Goal: Communication & Community: Answer question/provide support

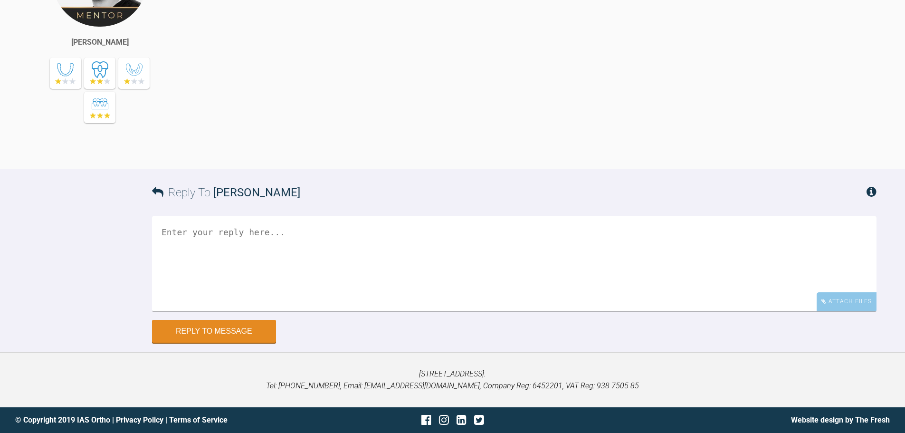
scroll to position [7430, 0]
click at [844, 308] on div "Attach Files" at bounding box center [847, 301] width 60 height 19
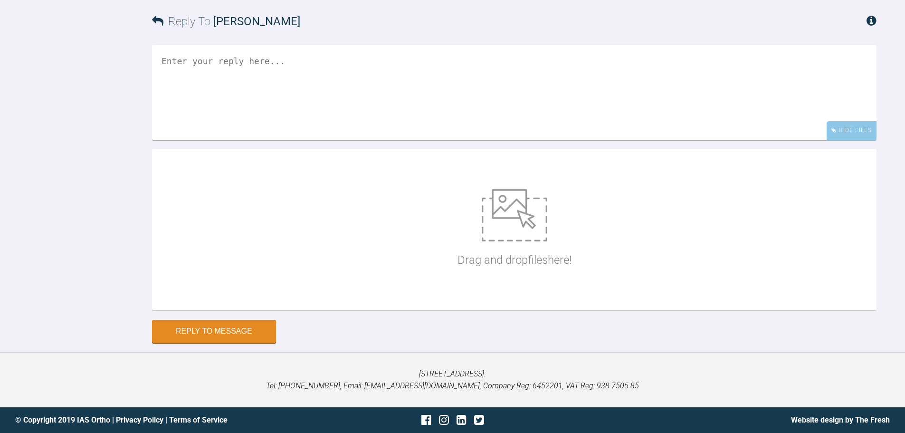
scroll to position [7573, 0]
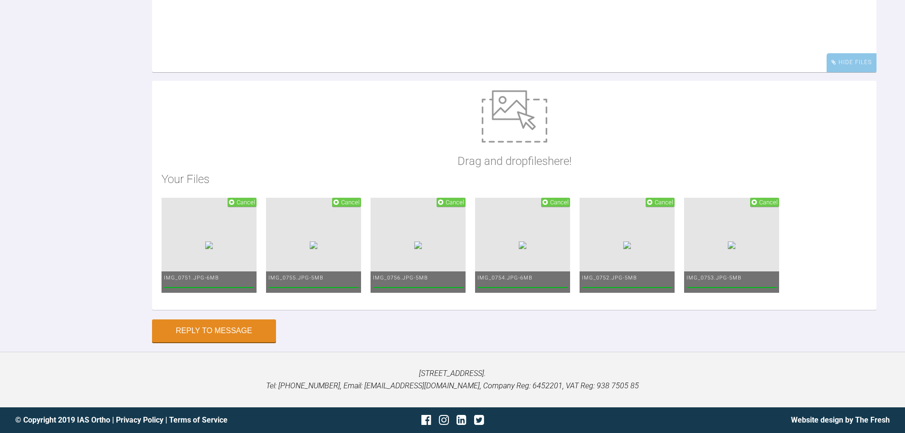
click at [501, 72] on textarea at bounding box center [514, 24] width 725 height 95
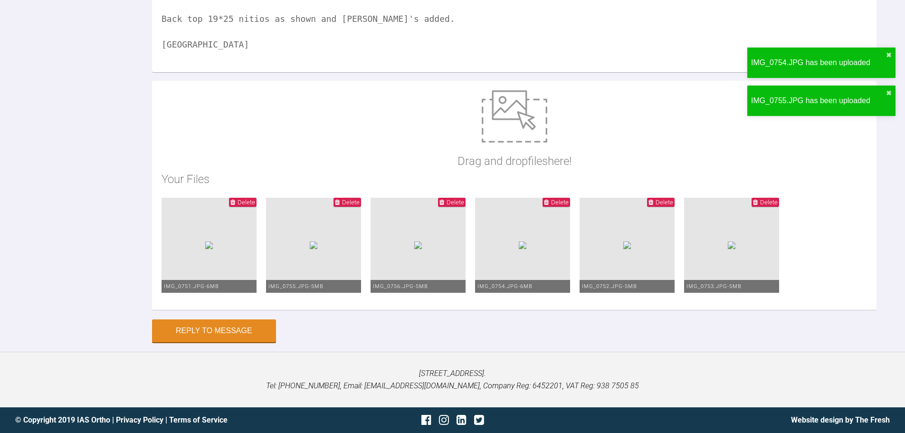
click at [500, 72] on textarea "Hi Zaid, Back top 19*25 nitios as shown and ABE's added. EAmon" at bounding box center [514, 24] width 725 height 95
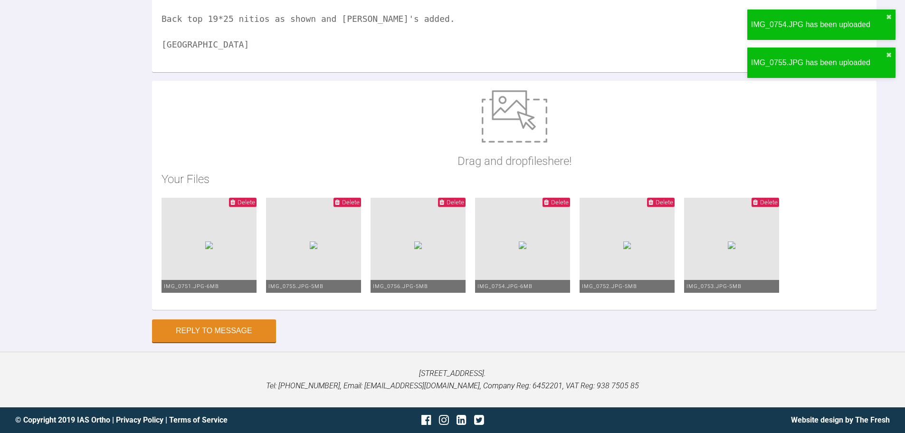
click at [425, 72] on textarea "Hi Zaid, Back top 19*25 nitios as shown and ABE's added. EAmon" at bounding box center [514, 24] width 725 height 95
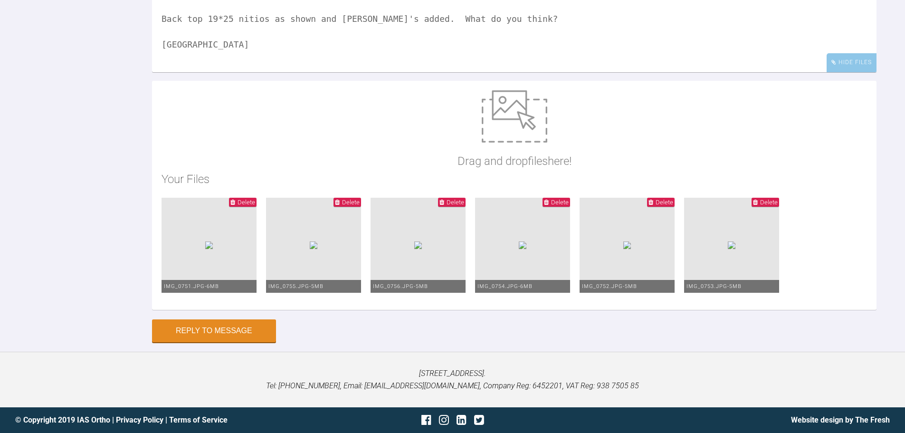
click at [173, 72] on textarea "Hi Zaid, Back top 19*25 nitios as shown and ABE's added. What do you think? EAm…" at bounding box center [514, 24] width 725 height 95
click at [251, 72] on textarea "Hi Zaid, Back top 19*25 nitios as shown and ABE's added. What do you think? Eam…" at bounding box center [514, 24] width 725 height 95
click at [256, 72] on textarea "Hi Zaid, Back top 19*25 nitios as shown and ABE's added. What do you think? Eam…" at bounding box center [514, 24] width 725 height 95
type textarea "Hi Zaid, Back top 19*25 nitis as shown and ABE's added. What do you think? Eamon"
click at [246, 332] on button "Reply to Message" at bounding box center [214, 331] width 124 height 23
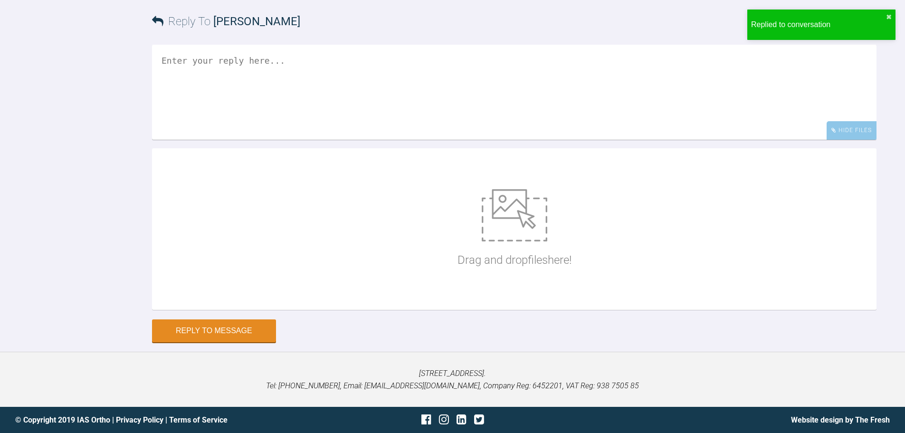
scroll to position [7761, 0]
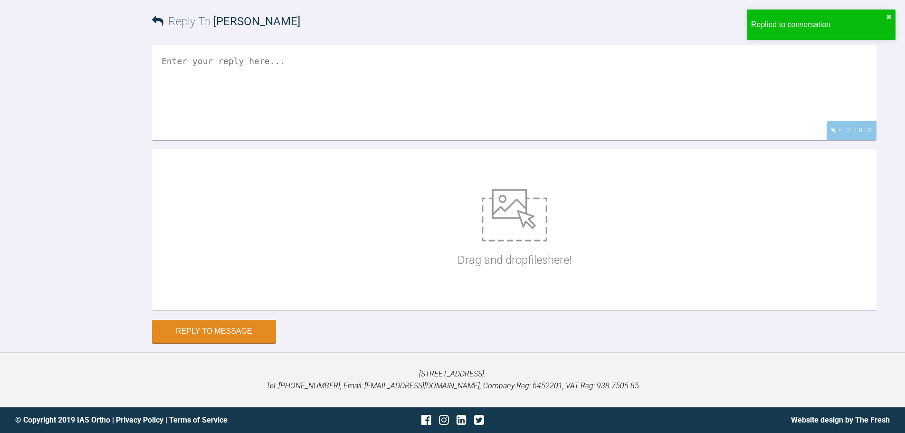
scroll to position [5219, 0]
